Goal: Find specific page/section: Find specific page/section

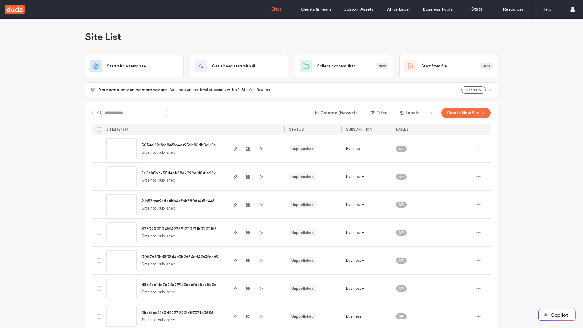
click at [130, 113] on input at bounding box center [130, 113] width 76 height 11
type input "**********"
click at [179, 145] on span "5054e221fab84fb6ae1956b86db0d72e" at bounding box center [179, 145] width 74 height 5
